Goal: Task Accomplishment & Management: Complete application form

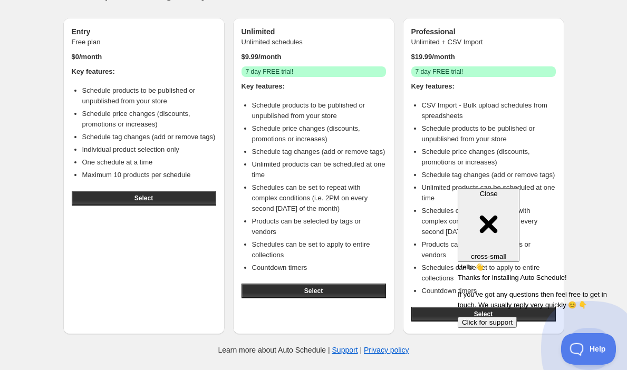
scroll to position [41, 0]
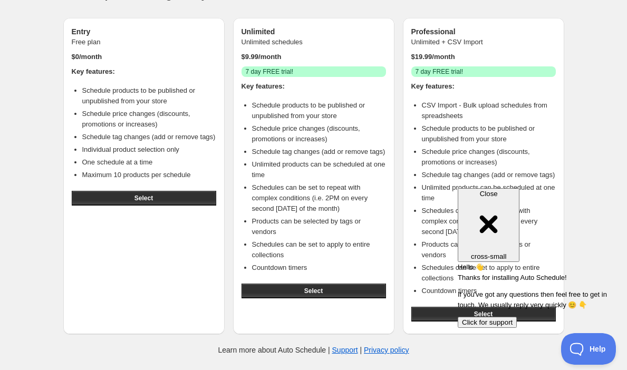
click at [515, 192] on div "Close cross-small" at bounding box center [488, 225] width 53 height 71
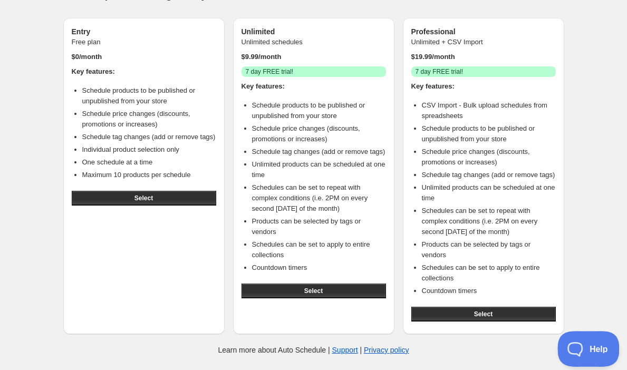
click at [596, 352] on button "Help" at bounding box center [585, 347] width 55 height 32
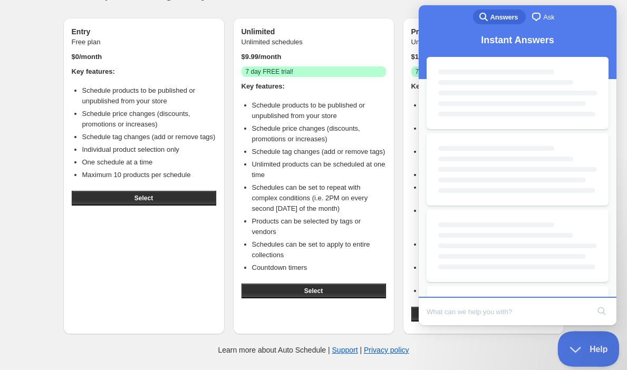
scroll to position [0, 0]
click at [473, 311] on input "Search Doc articles" at bounding box center [508, 312] width 162 height 22
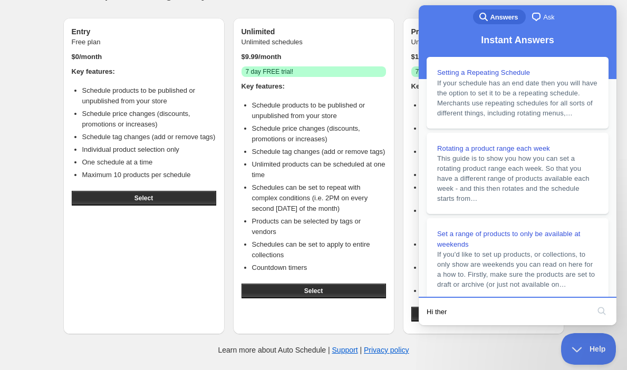
type input "Hi there"
click button "search" at bounding box center [602, 311] width 17 height 17
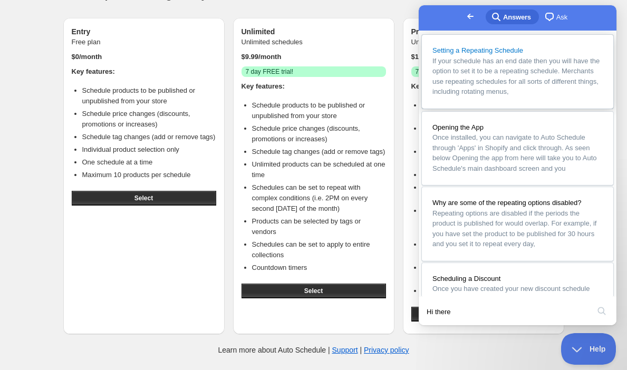
click at [524, 92] on span "If your schedule has an end date then you will have the option to set it to be …" at bounding box center [516, 76] width 167 height 39
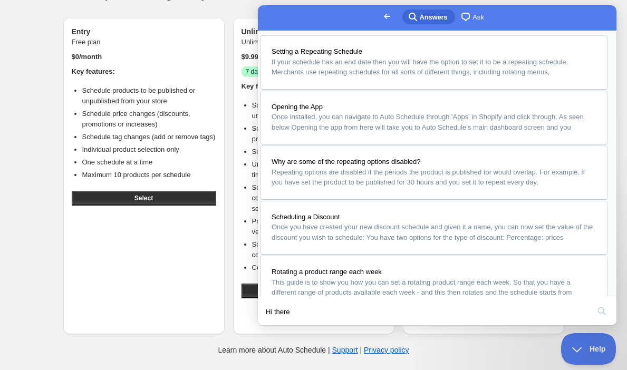
click at [278, 326] on button "Close" at bounding box center [268, 333] width 19 height 14
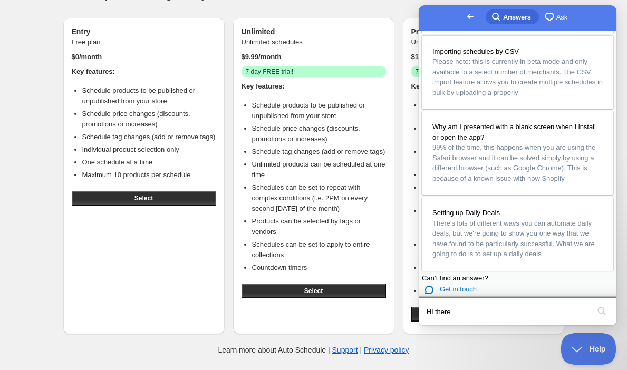
scroll to position [535, 0]
click at [483, 309] on input "Hi there" at bounding box center [508, 312] width 162 height 22
click at [594, 303] on button "search" at bounding box center [602, 311] width 17 height 17
click at [606, 313] on button "search" at bounding box center [602, 311] width 17 height 17
click at [466, 285] on span "Get in touch" at bounding box center [458, 289] width 37 height 8
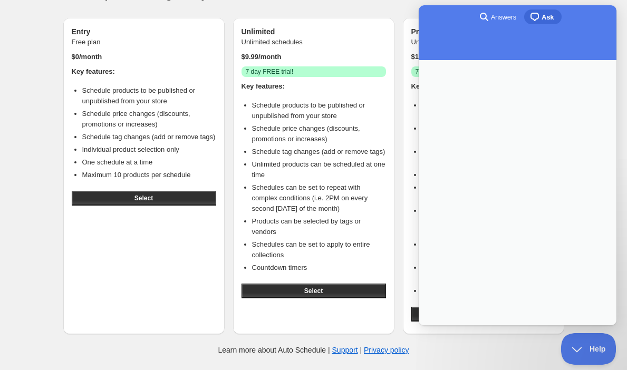
scroll to position [0, 0]
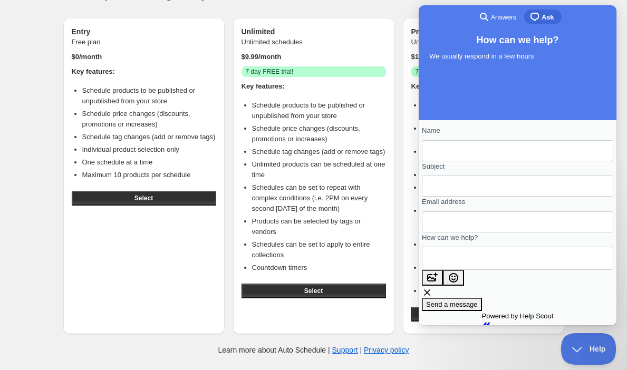
click at [505, 21] on span "Answers" at bounding box center [503, 17] width 25 height 11
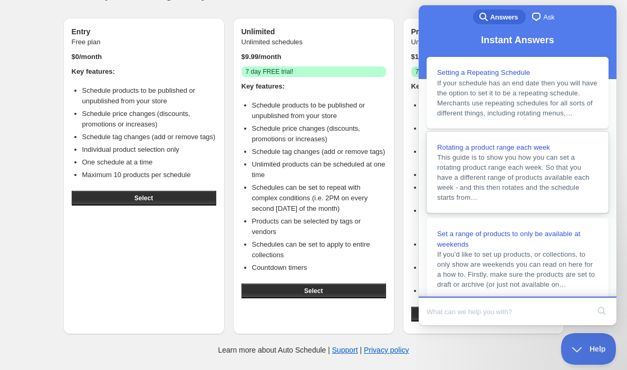
scroll to position [196, 0]
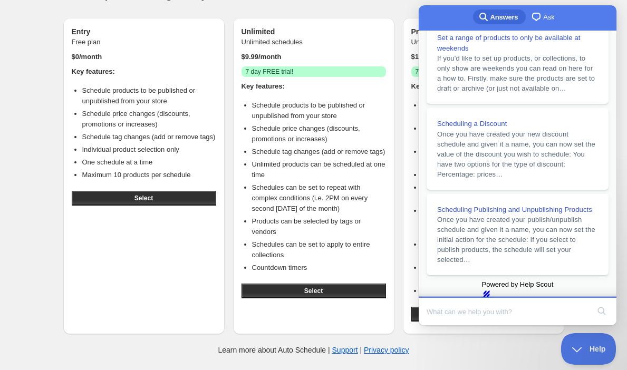
click at [530, 178] on span "Once you have created your new discount schedule and given it a name, you can n…" at bounding box center [516, 154] width 158 height 48
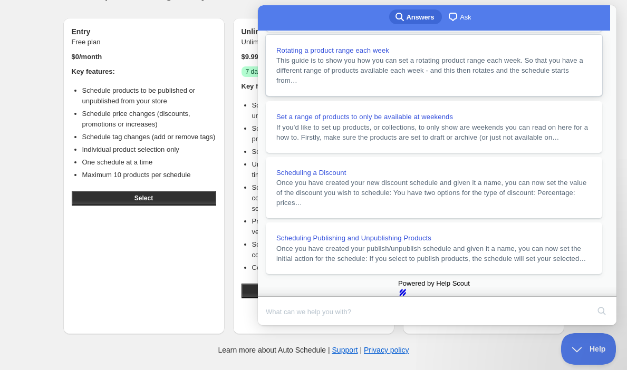
scroll to position [126, 0]
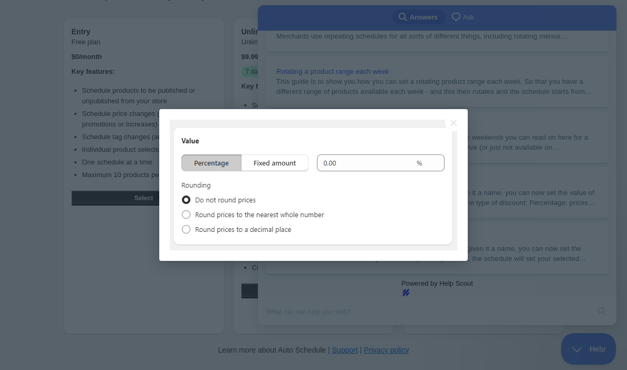
scroll to position [0, 0]
click at [451, 122] on button "Close" at bounding box center [453, 122] width 17 height 17
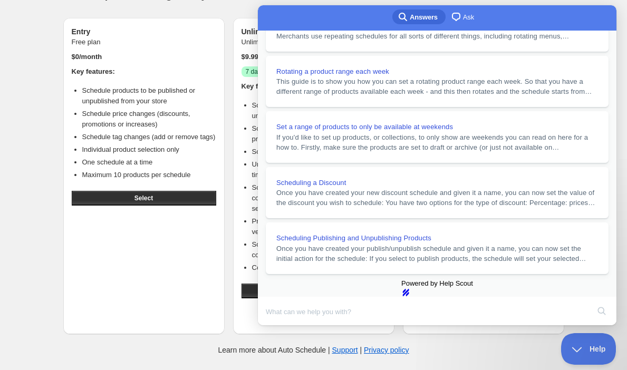
scroll to position [1133, 0]
drag, startPoint x: 375, startPoint y: 114, endPoint x: 456, endPoint y: 119, distance: 80.9
drag, startPoint x: 542, startPoint y: 111, endPoint x: 409, endPoint y: 114, distance: 133.0
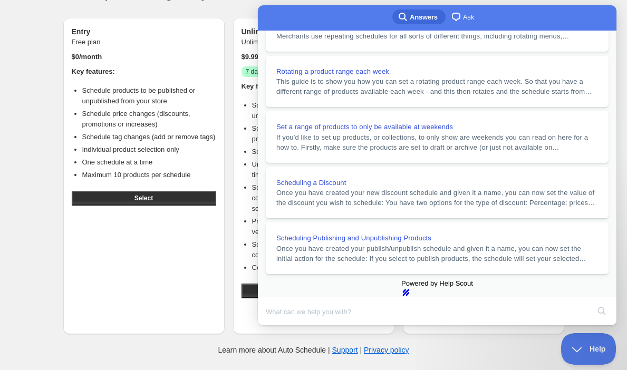
drag, startPoint x: 550, startPoint y: 163, endPoint x: 498, endPoint y: 166, distance: 52.8
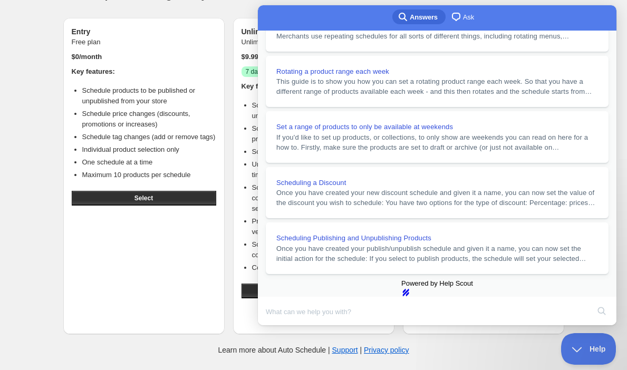
scroll to position [0, 0]
click at [278, 326] on button "Close" at bounding box center [268, 333] width 19 height 14
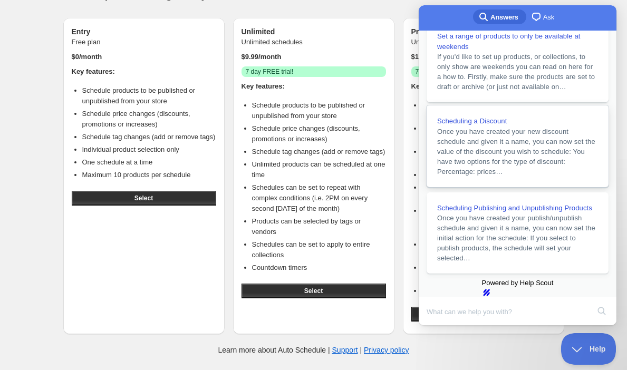
scroll to position [266, 0]
click at [158, 195] on button "Select" at bounding box center [144, 198] width 145 height 15
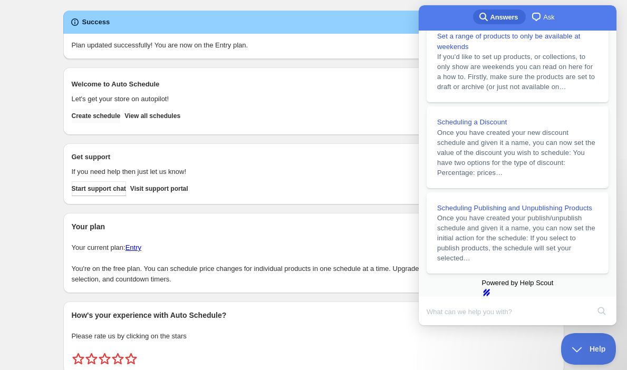
click at [112, 118] on span "Create schedule" at bounding box center [96, 116] width 49 height 8
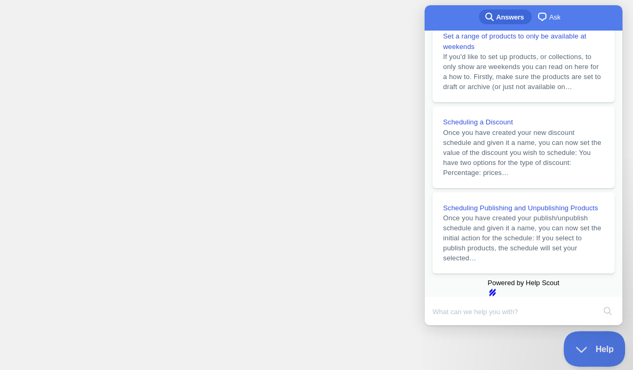
click at [585, 355] on button "Help" at bounding box center [590, 347] width 55 height 32
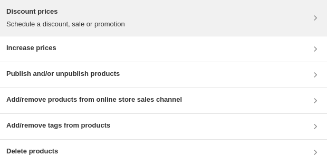
click at [101, 27] on p "Schedule a discount, sale or promotion" at bounding box center [65, 24] width 119 height 11
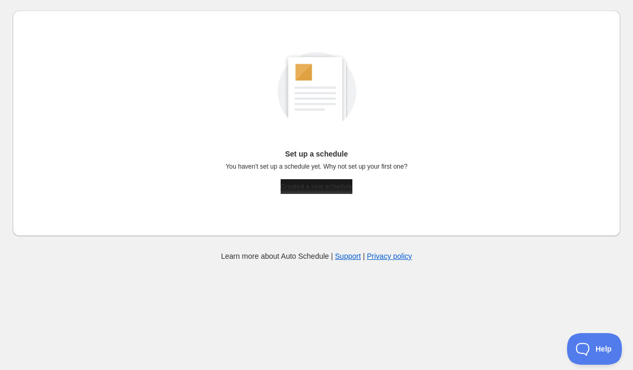
click at [309, 189] on span "Created a new schedule" at bounding box center [317, 187] width 72 height 8
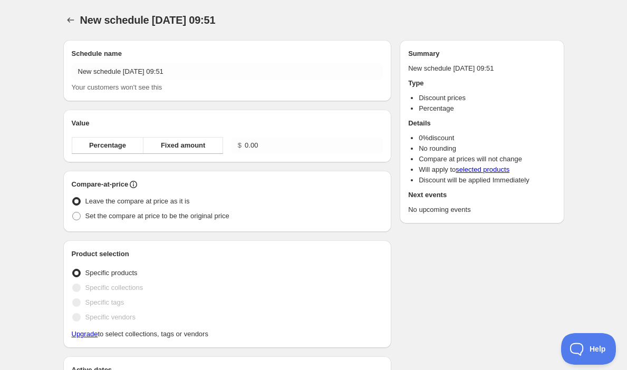
radio input "true"
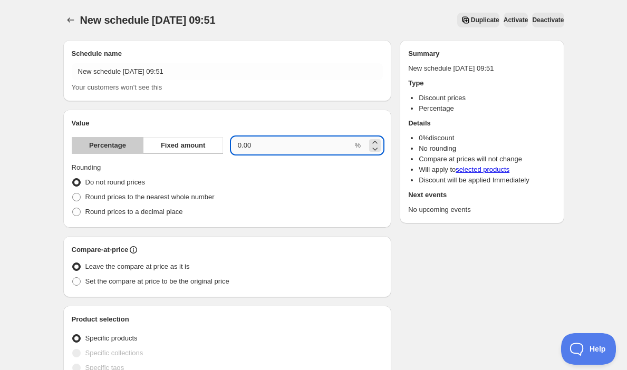
click at [265, 144] on input "0.00" at bounding box center [292, 145] width 121 height 17
drag, startPoint x: 265, startPoint y: 144, endPoint x: 151, endPoint y: 143, distance: 114.0
click at [151, 143] on div "Percentage Fixed amount 0.00 %" at bounding box center [228, 145] width 312 height 17
type input "30"
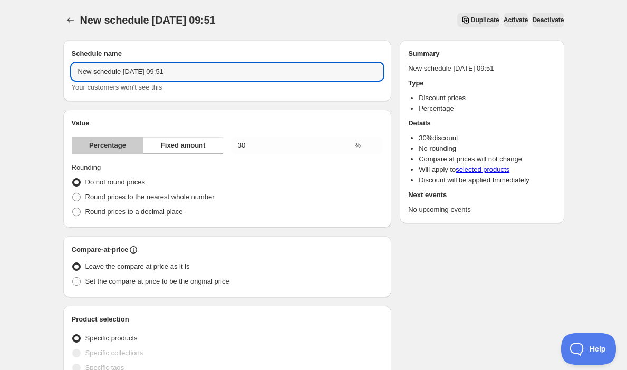
drag, startPoint x: 212, startPoint y: 71, endPoint x: 45, endPoint y: 66, distance: 166.3
type input "B"
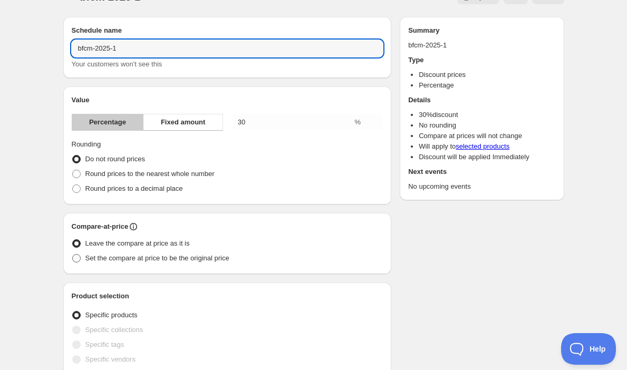
type input "bfcm-2025-1"
click at [101, 260] on span "Set the compare at price to be the original price" at bounding box center [157, 258] width 144 height 8
click at [73, 255] on input "Set the compare at price to be the original price" at bounding box center [72, 254] width 1 height 1
radio input "true"
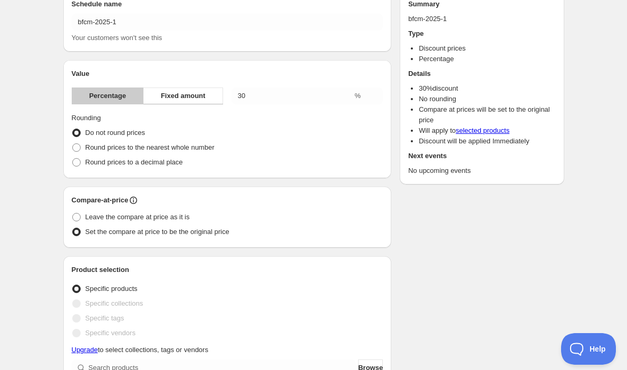
scroll to position [114, 0]
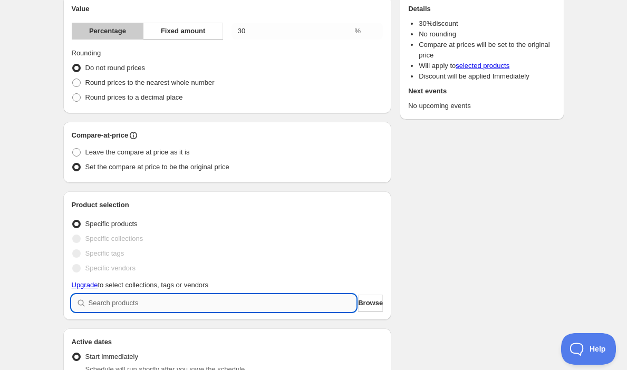
click at [178, 300] on input "search" at bounding box center [223, 303] width 268 height 17
type input "f"
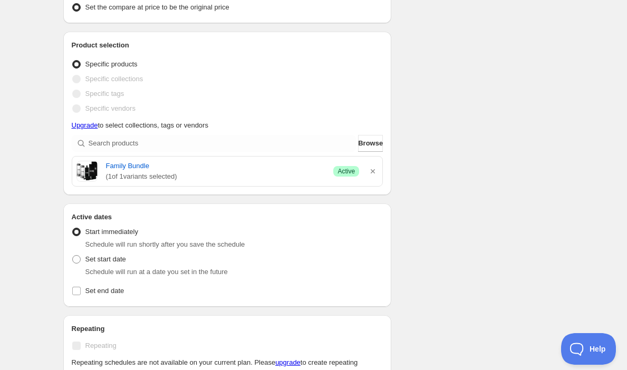
scroll to position [275, 0]
click at [79, 260] on span at bounding box center [76, 259] width 8 height 8
click at [73, 255] on input "Set start date" at bounding box center [72, 255] width 1 height 1
radio input "true"
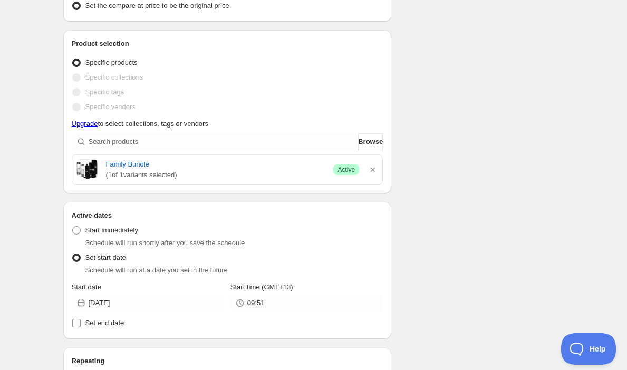
scroll to position [364, 0]
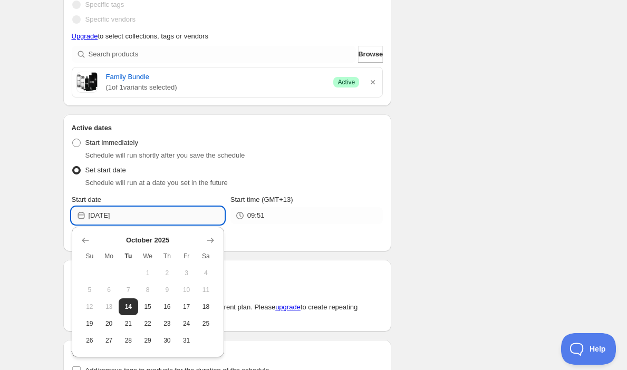
click at [144, 215] on input "2025-10-14" at bounding box center [157, 215] width 136 height 17
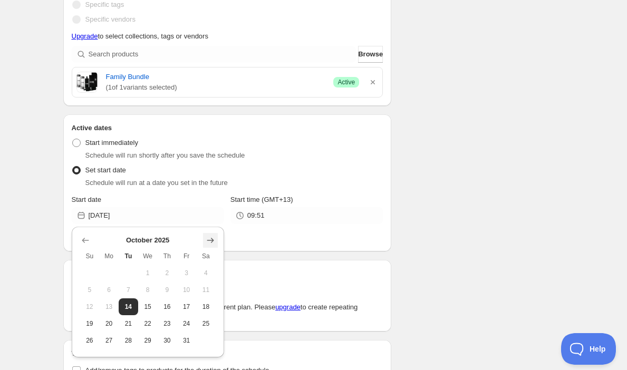
click at [213, 242] on icon "Show next month, November 2025" at bounding box center [210, 240] width 11 height 11
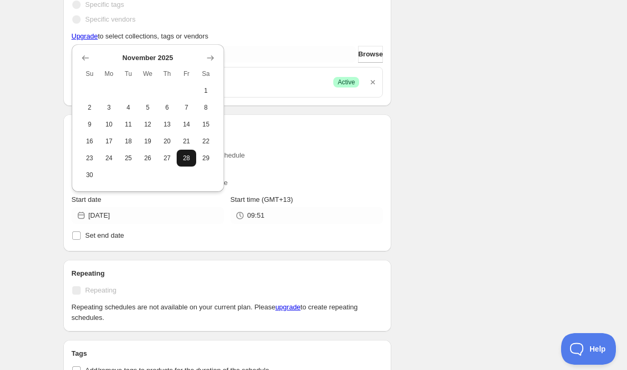
click at [182, 155] on span "28" at bounding box center [186, 158] width 11 height 8
type input "[DATE]"
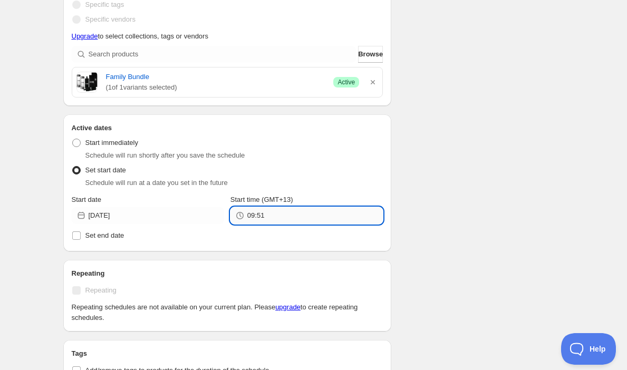
click at [281, 219] on input "09:51" at bounding box center [315, 215] width 136 height 17
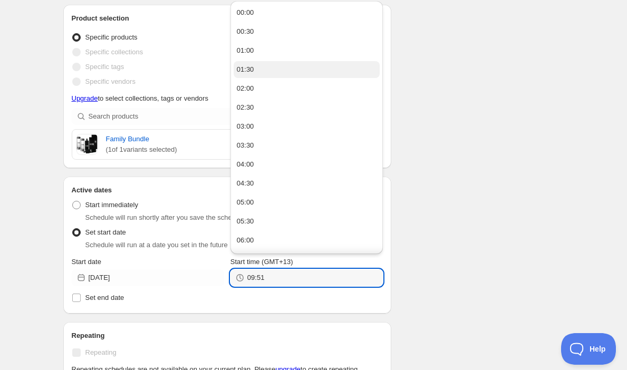
scroll to position [301, 0]
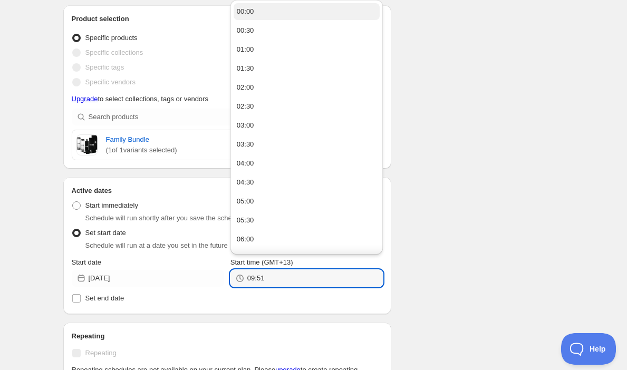
click at [254, 16] on div "00:00" at bounding box center [245, 11] width 17 height 11
type input "00:00"
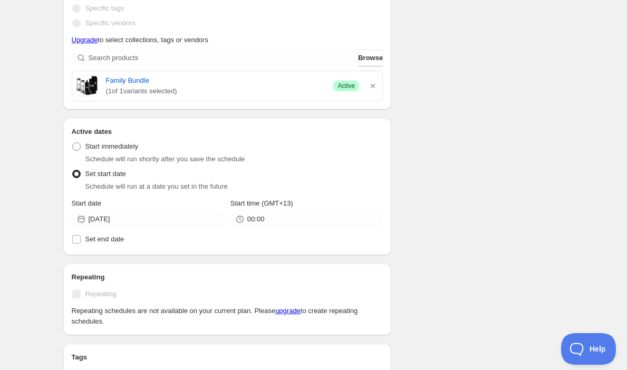
scroll to position [502, 0]
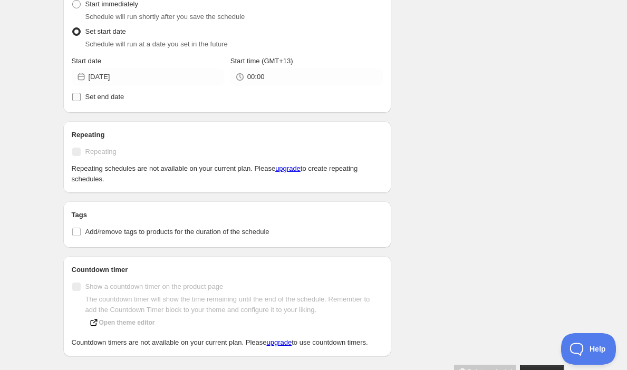
click at [77, 99] on input "Set end date" at bounding box center [76, 97] width 8 height 8
checkbox input "true"
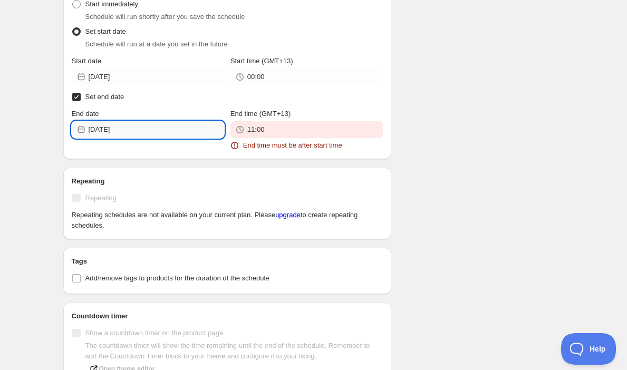
click at [159, 133] on input "2025-10-15" at bounding box center [157, 129] width 136 height 17
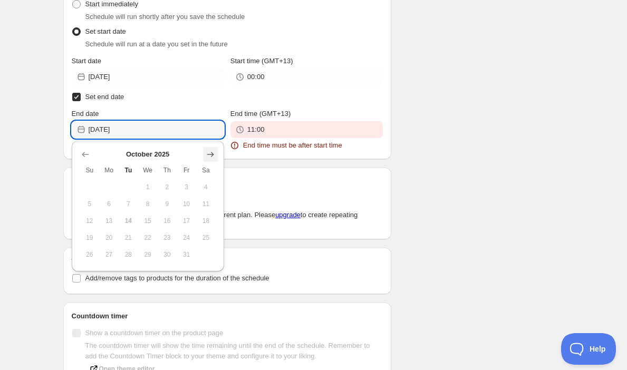
click at [208, 154] on icon "Show next month, November 2025" at bounding box center [210, 154] width 7 height 5
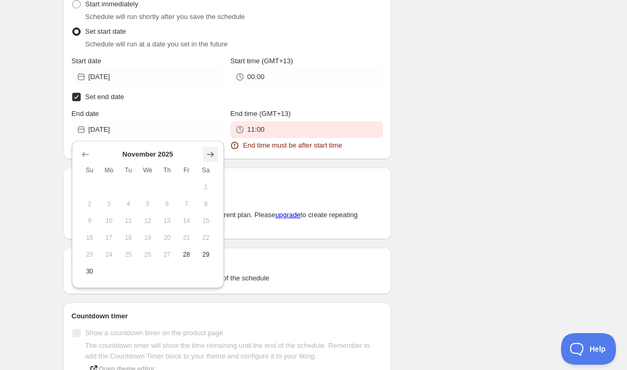
click at [208, 154] on icon "Show next month, December 2025" at bounding box center [210, 154] width 7 height 5
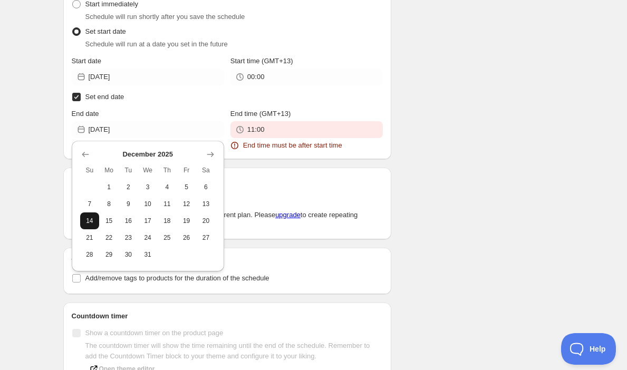
click at [87, 223] on span "14" at bounding box center [89, 221] width 11 height 8
type input "[DATE]"
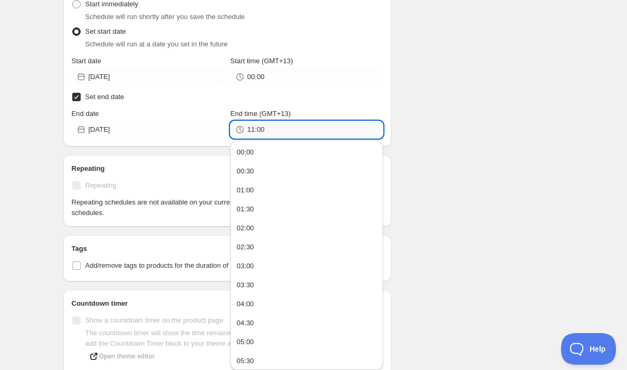
click at [266, 132] on input "11:00" at bounding box center [315, 129] width 136 height 17
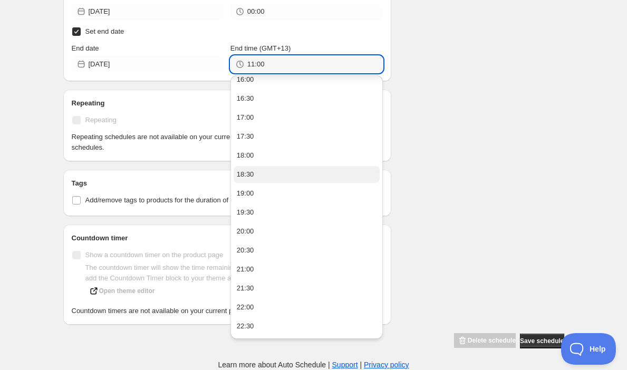
scroll to position [652, 0]
type input "1"
type input "23:59"
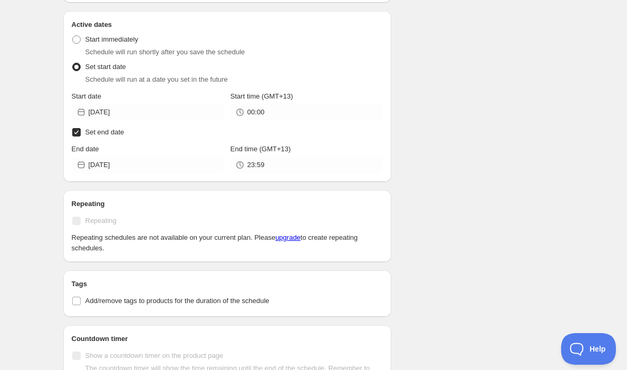
scroll to position [433, 0]
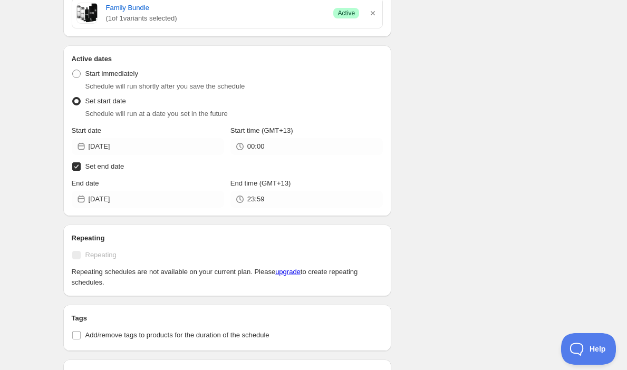
click at [533, 113] on div "Schedule name bfcm-2025-1 Your customers won't see this Value Percentage Fixed …" at bounding box center [310, 41] width 510 height 885
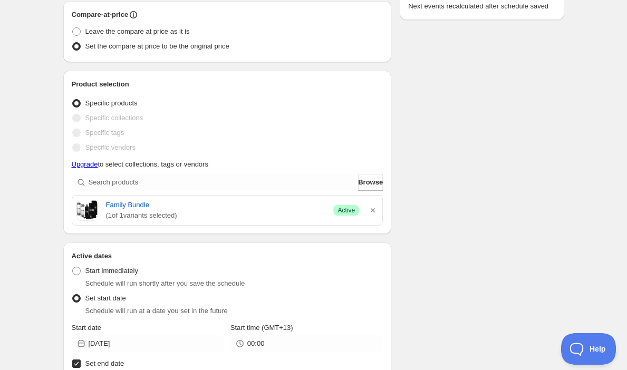
scroll to position [235, 0]
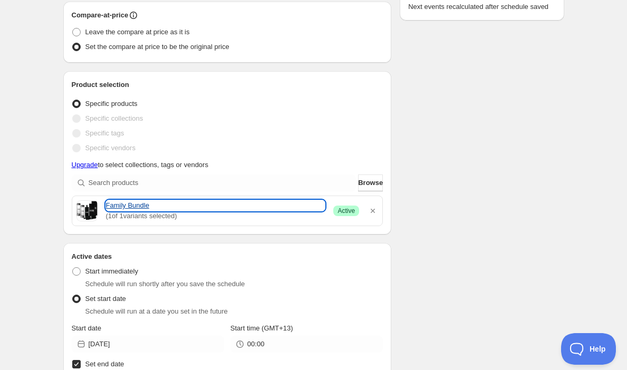
click at [121, 207] on link "Family Bundle" at bounding box center [215, 205] width 219 height 11
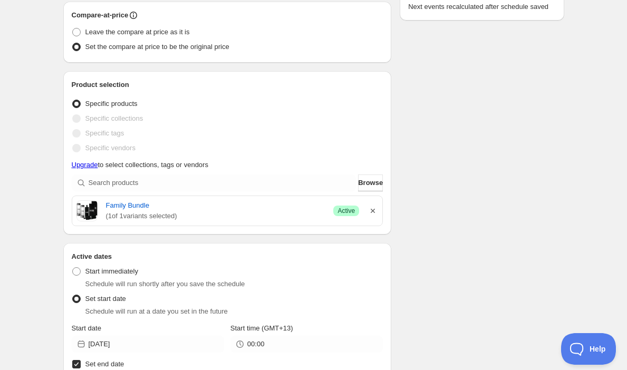
click at [375, 210] on icon "button" at bounding box center [373, 211] width 11 height 11
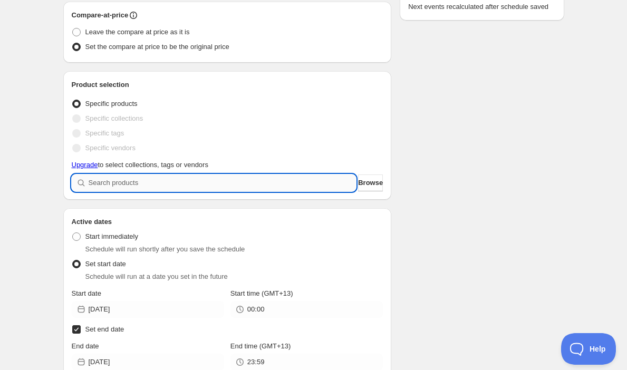
click at [193, 188] on input "search" at bounding box center [223, 183] width 268 height 17
type input "f"
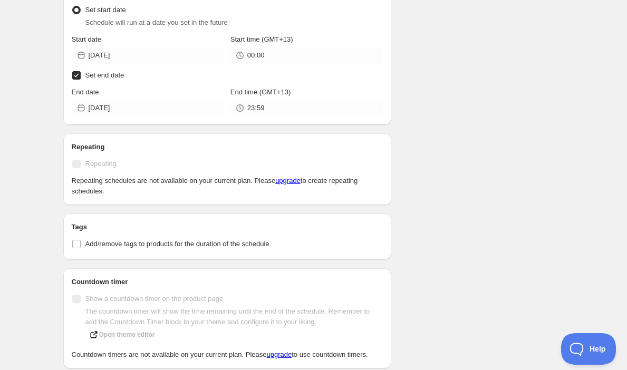
scroll to position [531, 0]
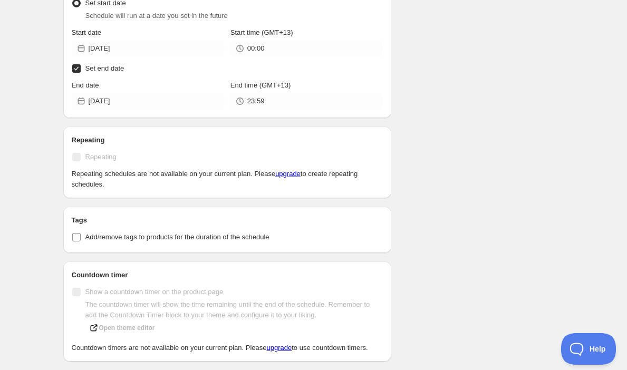
click at [76, 238] on input "Add/remove tags to products for the duration of the schedule" at bounding box center [76, 237] width 8 height 8
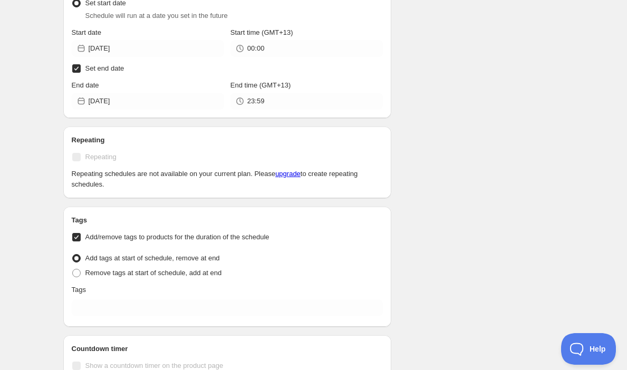
click at [76, 238] on input "Add/remove tags to products for the duration of the schedule" at bounding box center [76, 237] width 8 height 8
checkbox input "false"
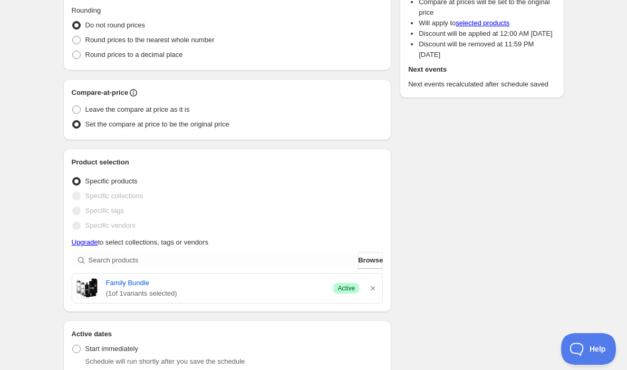
scroll to position [577, 0]
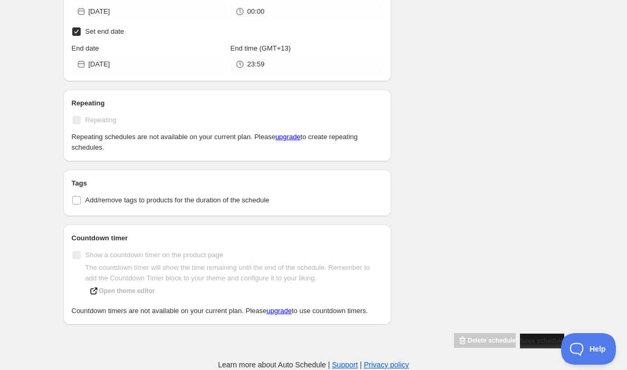
click at [534, 341] on span "Save schedule" at bounding box center [542, 341] width 44 height 8
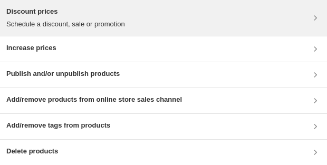
click at [68, 22] on p "Schedule a discount, sale or promotion" at bounding box center [65, 24] width 119 height 11
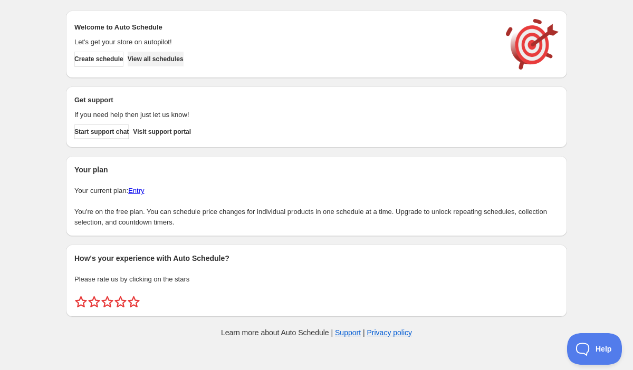
click at [184, 61] on span "View all schedules" at bounding box center [156, 59] width 56 height 8
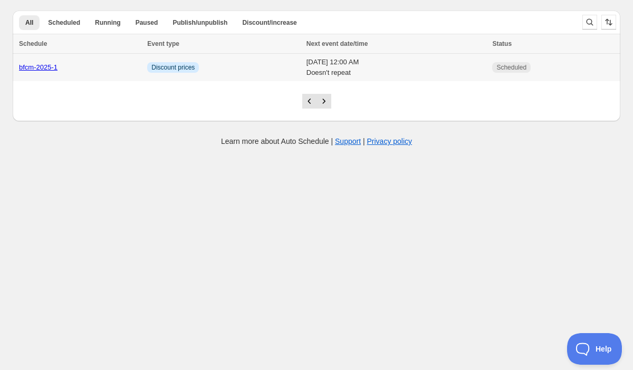
click at [461, 72] on td "[DATE] 12:00 AM Doesn't repeat" at bounding box center [396, 68] width 186 height 28
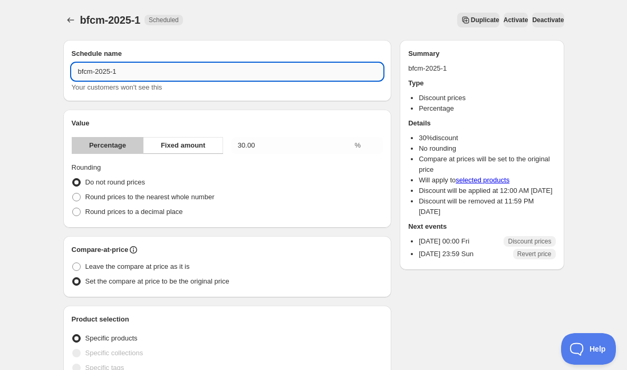
click at [75, 71] on input "bfcm-2025-1" at bounding box center [228, 71] width 312 height 17
type input "fam-bfcm-2025-1"
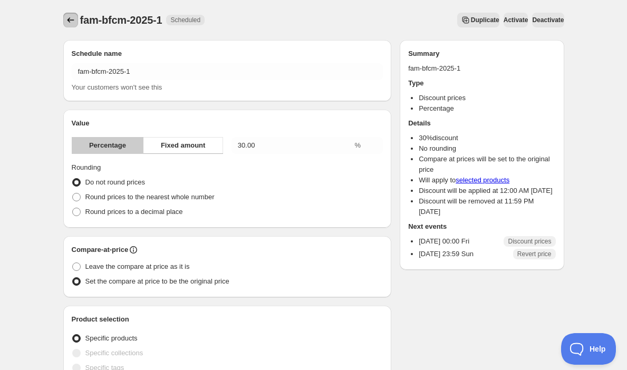
click at [72, 20] on icon "Schedules" at bounding box center [70, 19] width 7 height 5
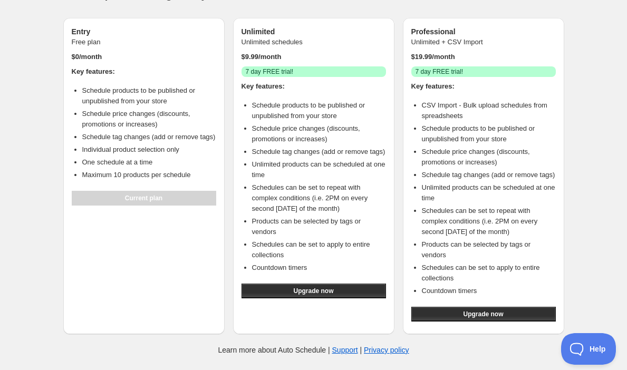
scroll to position [41, 0]
click at [341, 291] on button "Upgrade now" at bounding box center [314, 291] width 145 height 15
